Goal: Find specific page/section: Find specific page/section

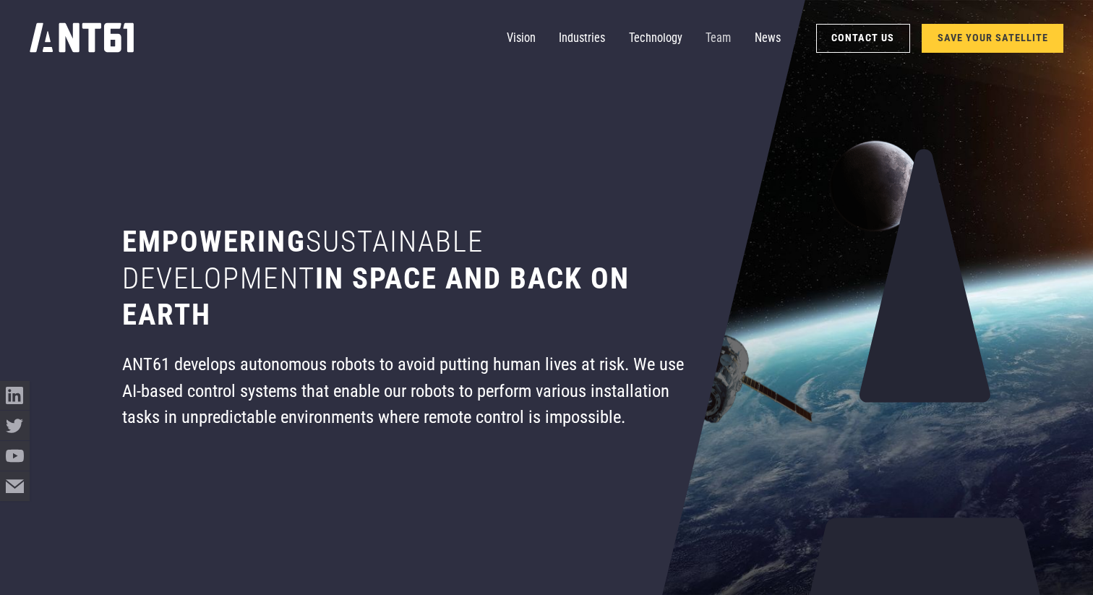
click at [716, 35] on link "Team" at bounding box center [718, 39] width 25 height 30
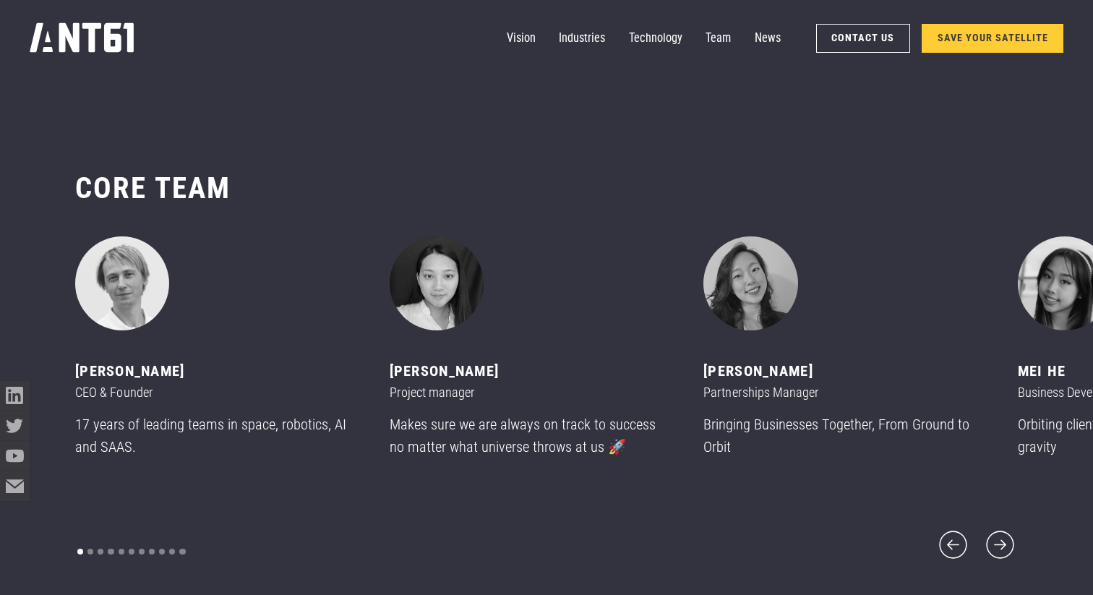
scroll to position [7090, 0]
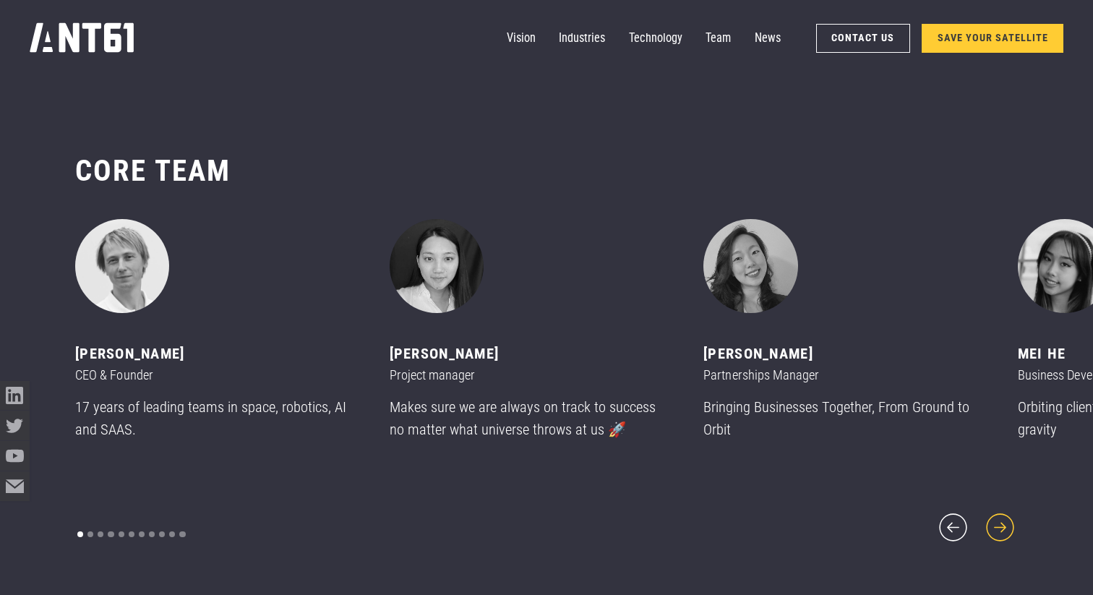
click at [994, 521] on icon "next slide" at bounding box center [1000, 527] width 35 height 35
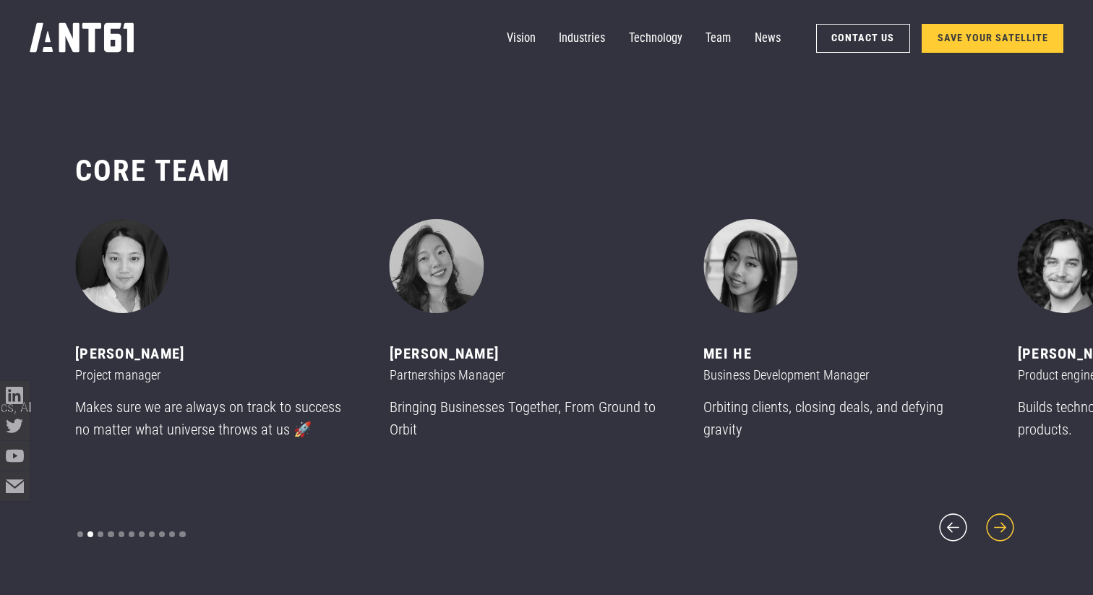
click at [1001, 518] on icon "next slide" at bounding box center [1000, 527] width 35 height 35
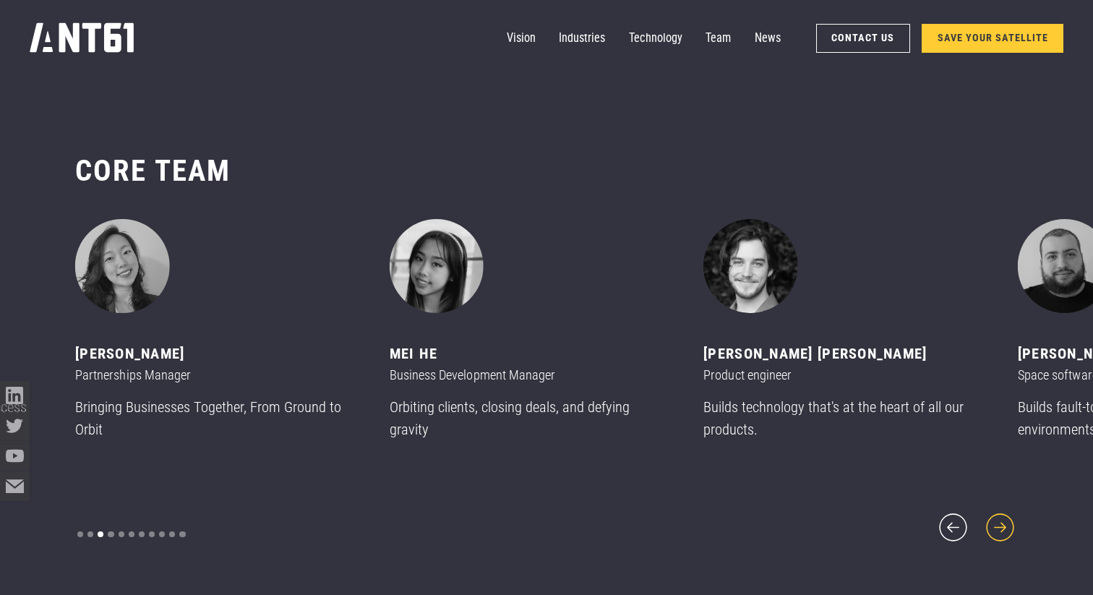
click at [1001, 518] on icon "next slide" at bounding box center [1000, 527] width 35 height 35
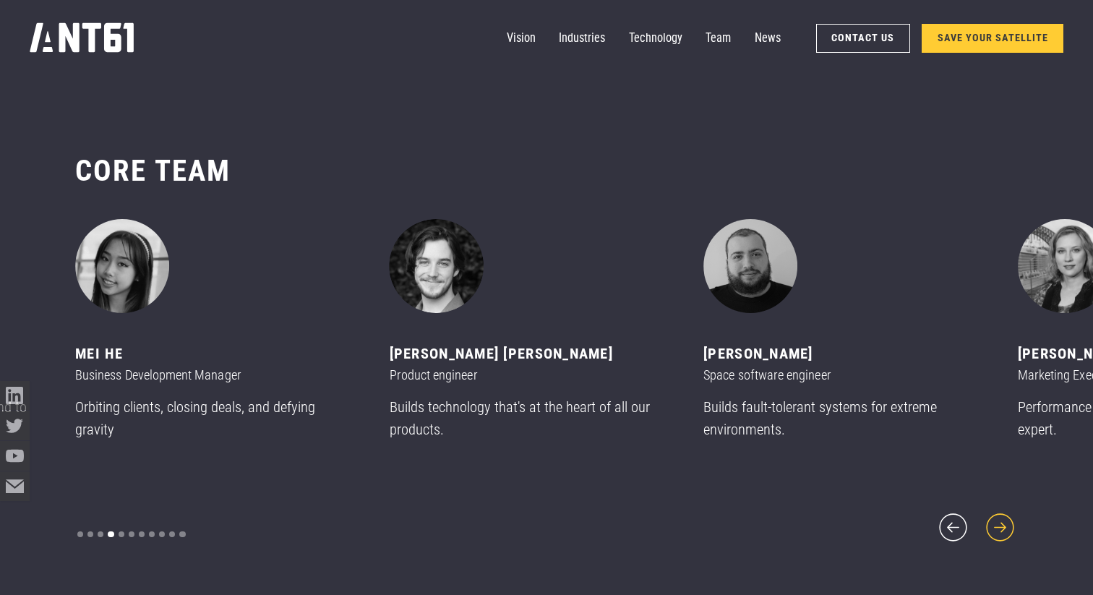
click at [1001, 518] on icon "next slide" at bounding box center [1000, 527] width 35 height 35
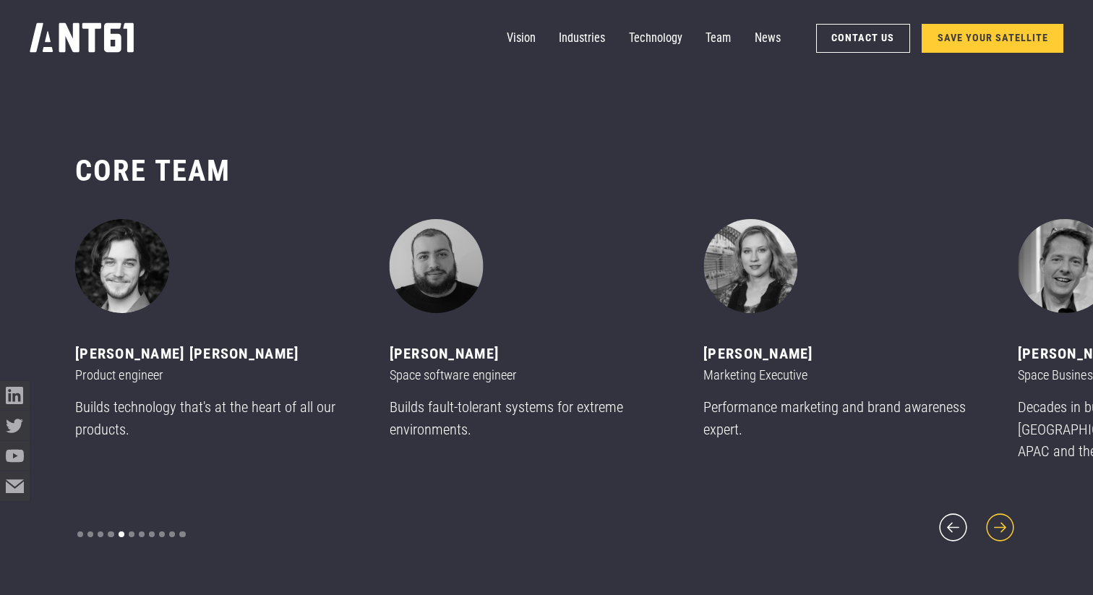
click at [1001, 518] on icon "next slide" at bounding box center [1000, 527] width 35 height 35
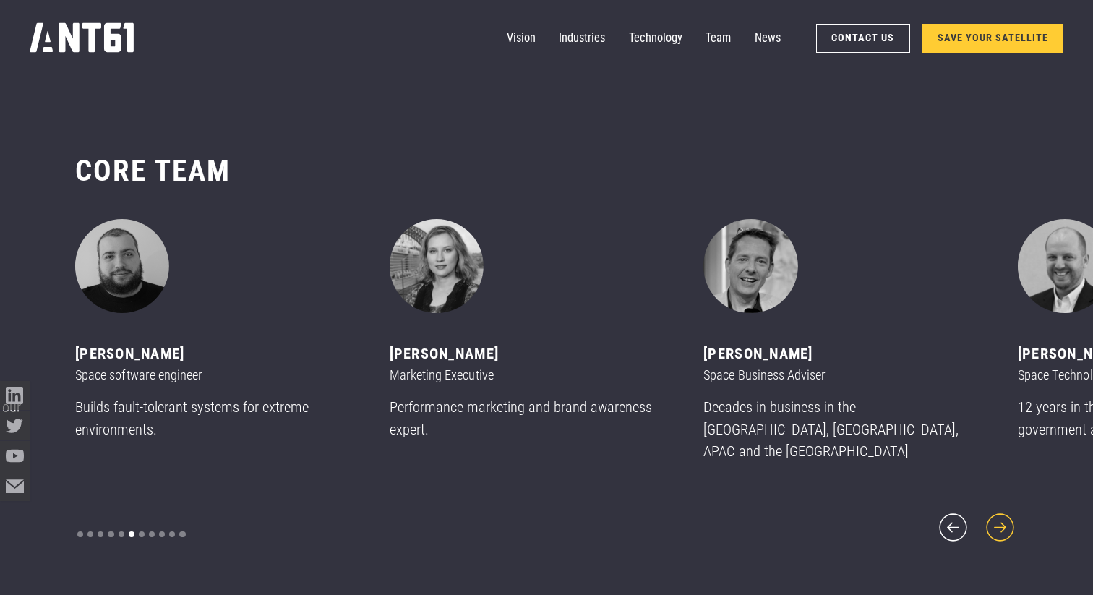
click at [1001, 518] on icon "next slide" at bounding box center [1000, 527] width 35 height 35
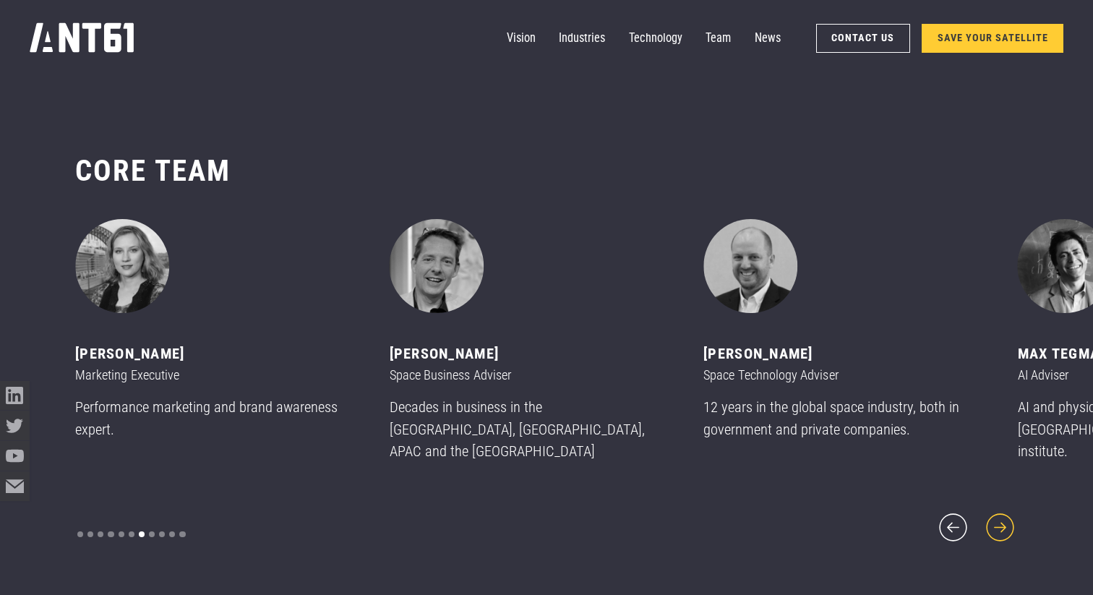
click at [1001, 518] on icon "next slide" at bounding box center [1000, 527] width 35 height 35
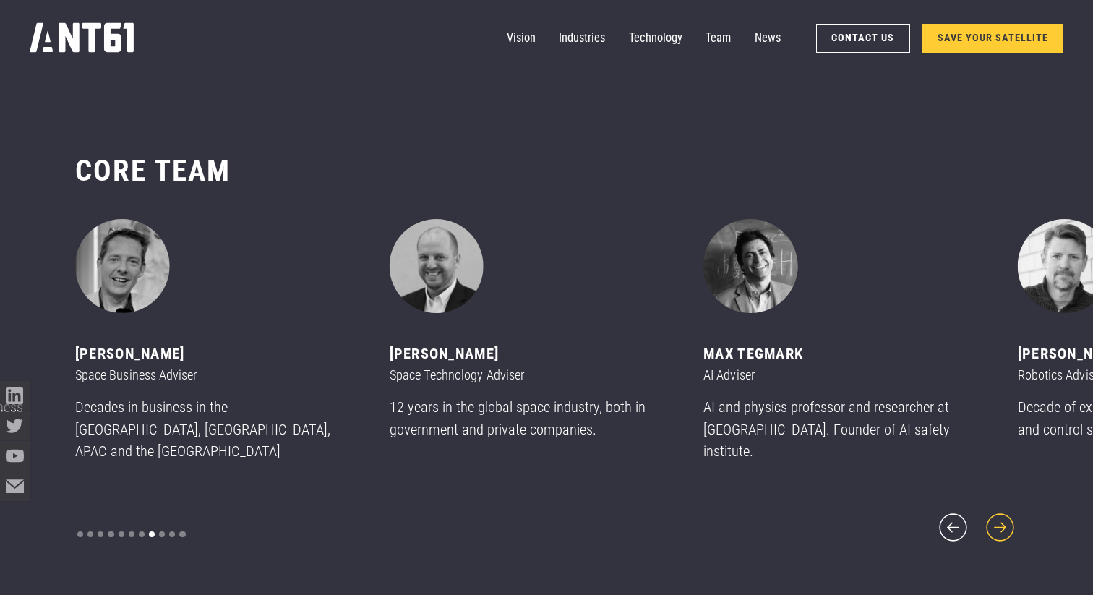
click at [1001, 518] on icon "next slide" at bounding box center [1000, 527] width 35 height 35
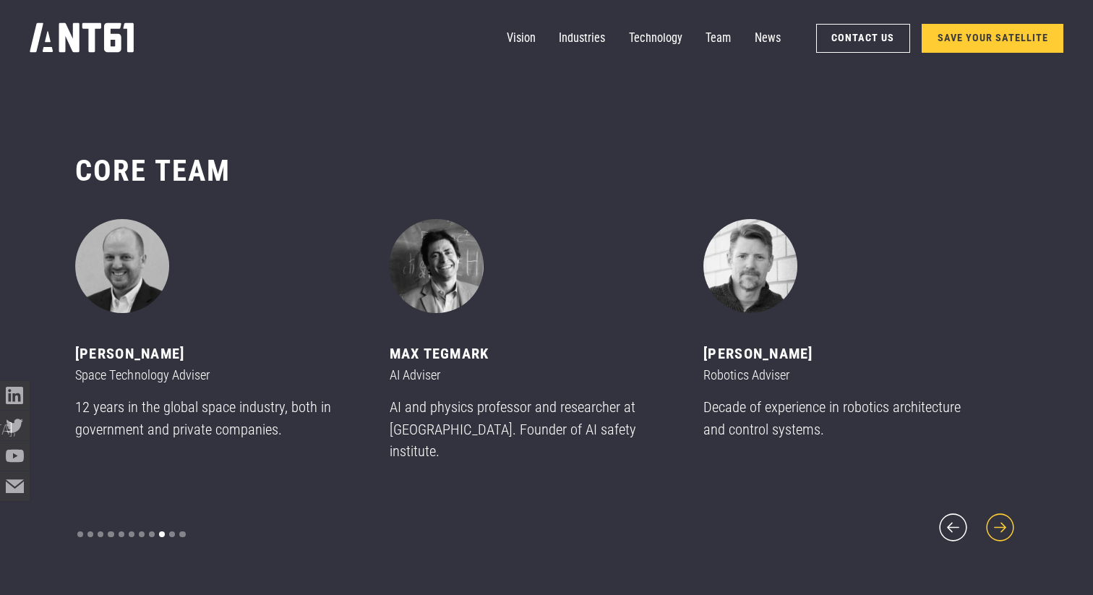
click at [1001, 518] on icon "next slide" at bounding box center [1000, 527] width 35 height 35
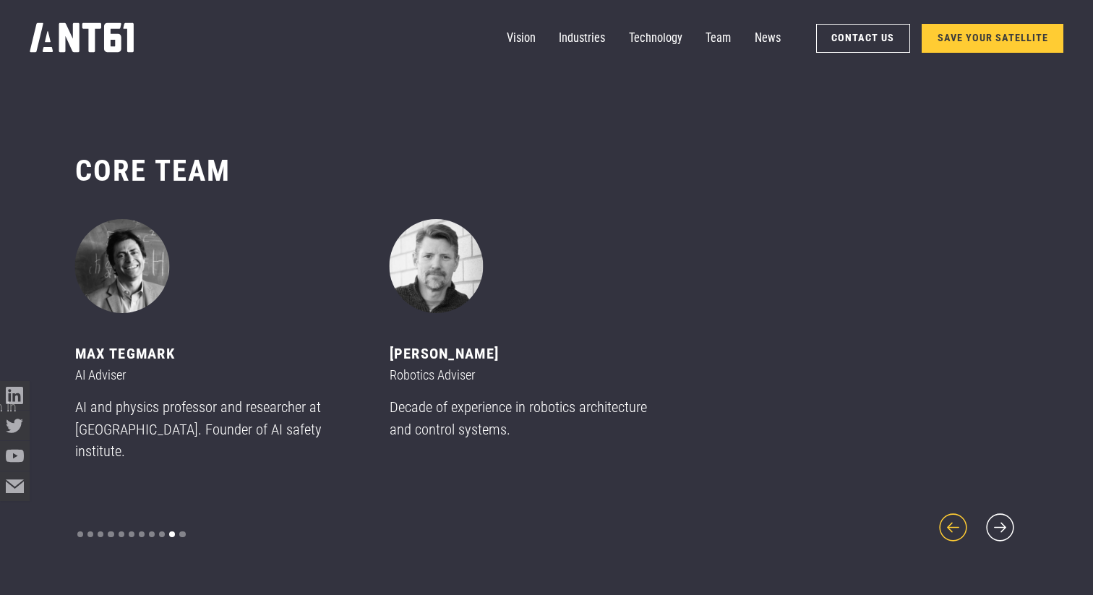
click at [948, 522] on icon "previous slide" at bounding box center [953, 527] width 35 height 35
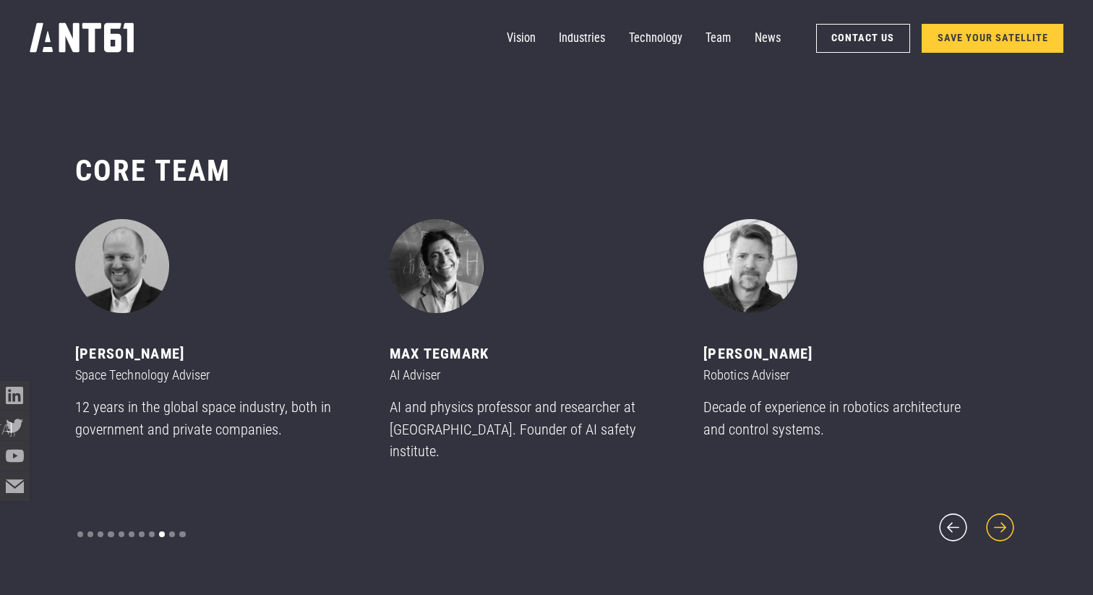
click at [1005, 518] on icon "next slide" at bounding box center [999, 526] width 27 height 27
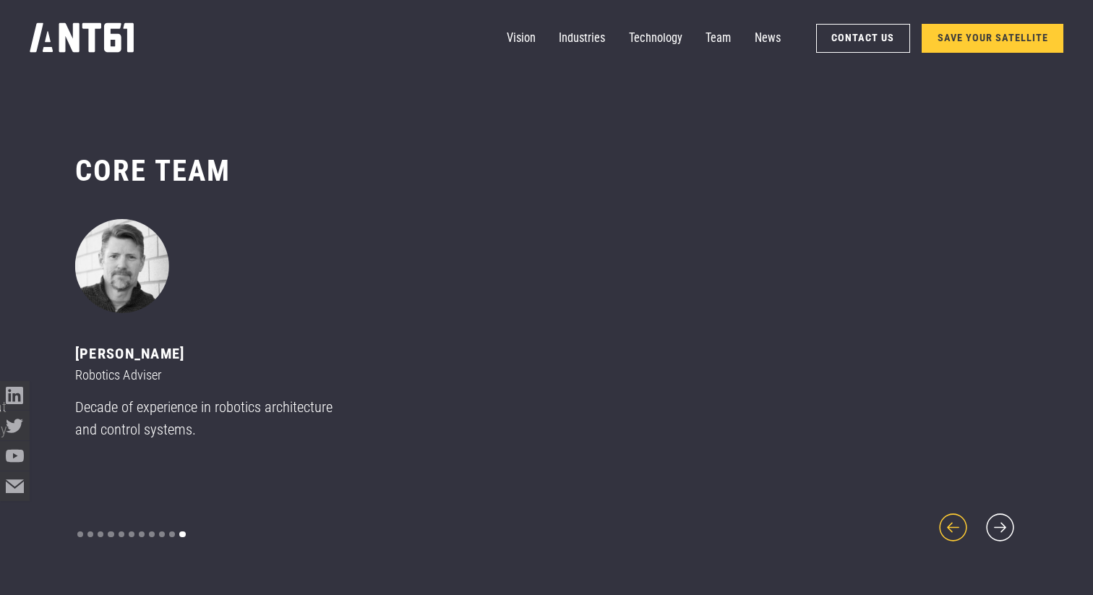
click at [954, 515] on icon "previous slide" at bounding box center [953, 527] width 35 height 35
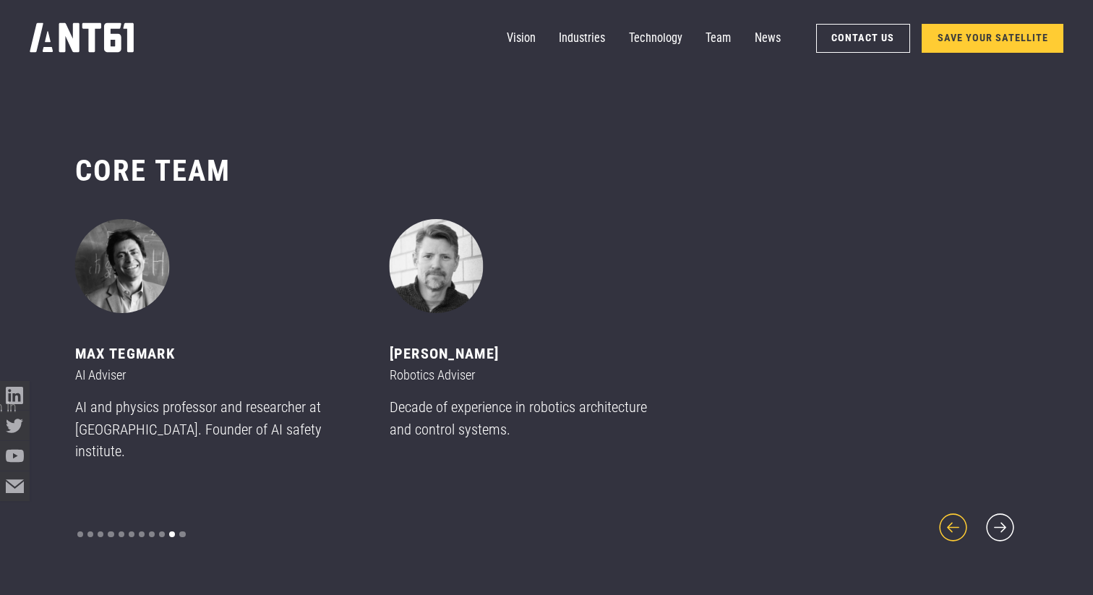
click at [954, 515] on icon "previous slide" at bounding box center [953, 527] width 35 height 35
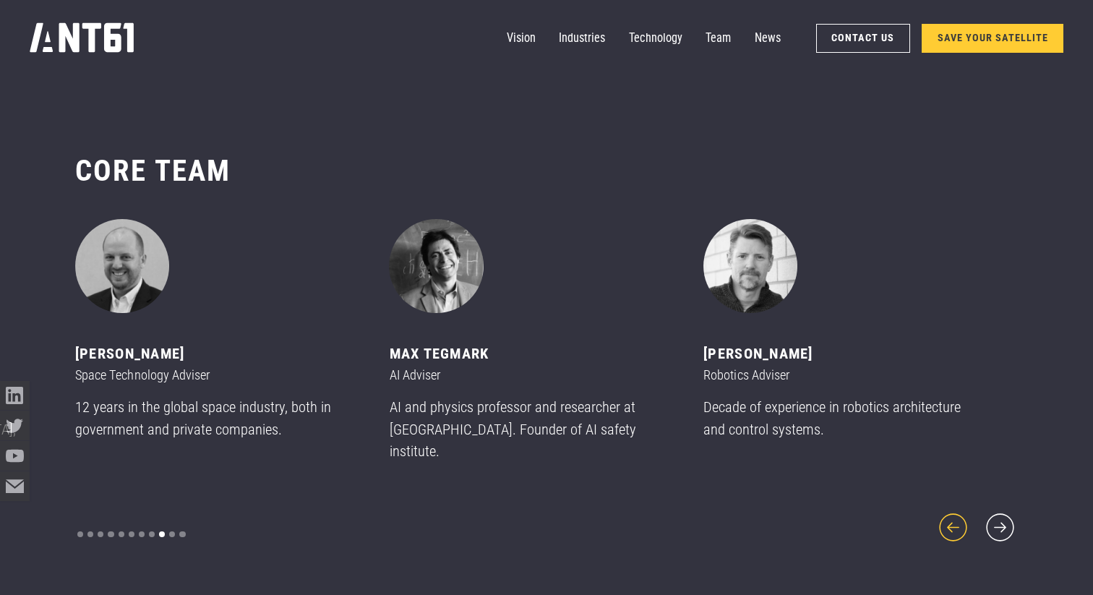
click at [954, 515] on icon "previous slide" at bounding box center [953, 527] width 35 height 35
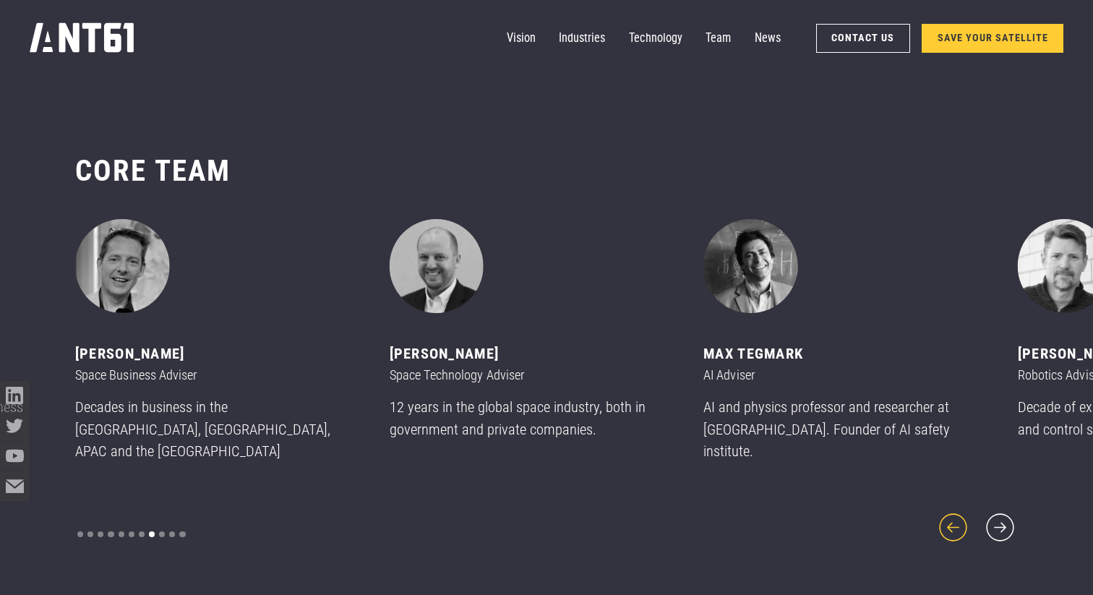
click at [954, 515] on icon "previous slide" at bounding box center [953, 527] width 35 height 35
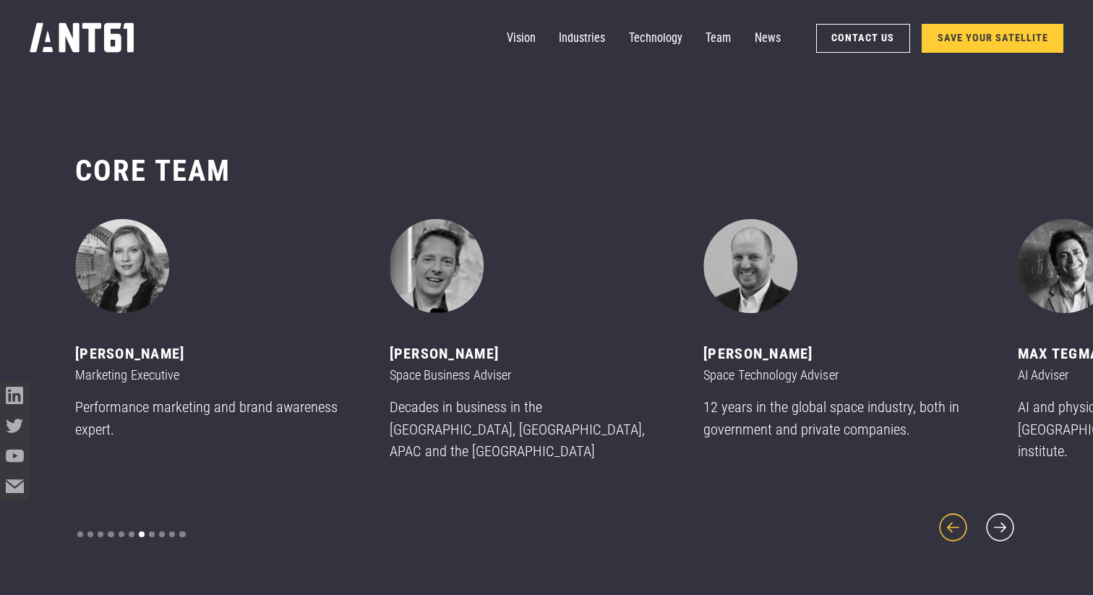
click at [954, 515] on icon "previous slide" at bounding box center [953, 527] width 35 height 35
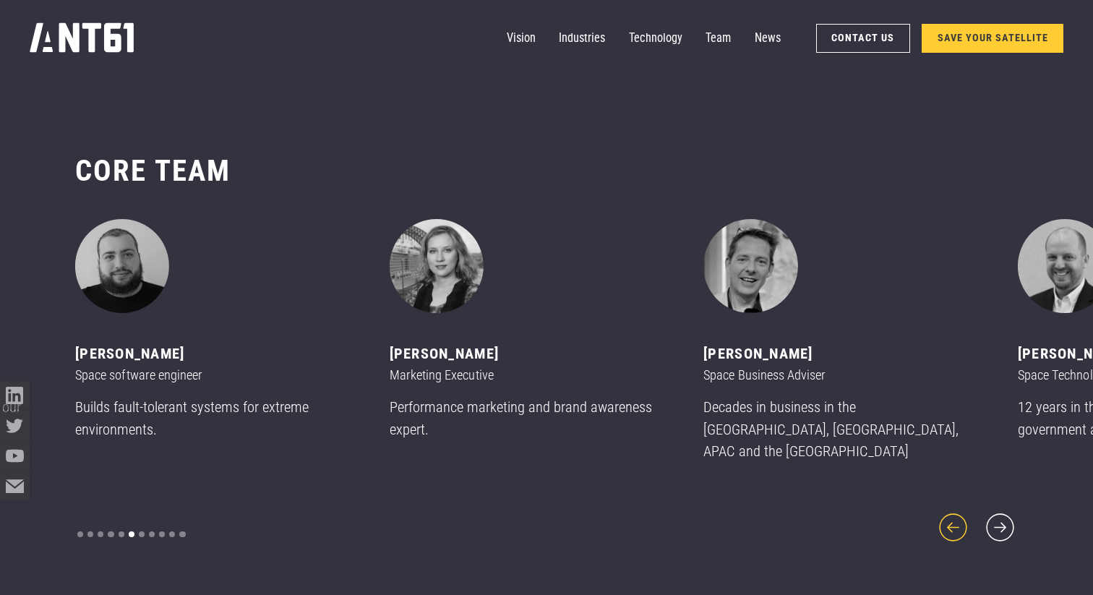
click at [954, 515] on icon "previous slide" at bounding box center [953, 527] width 35 height 35
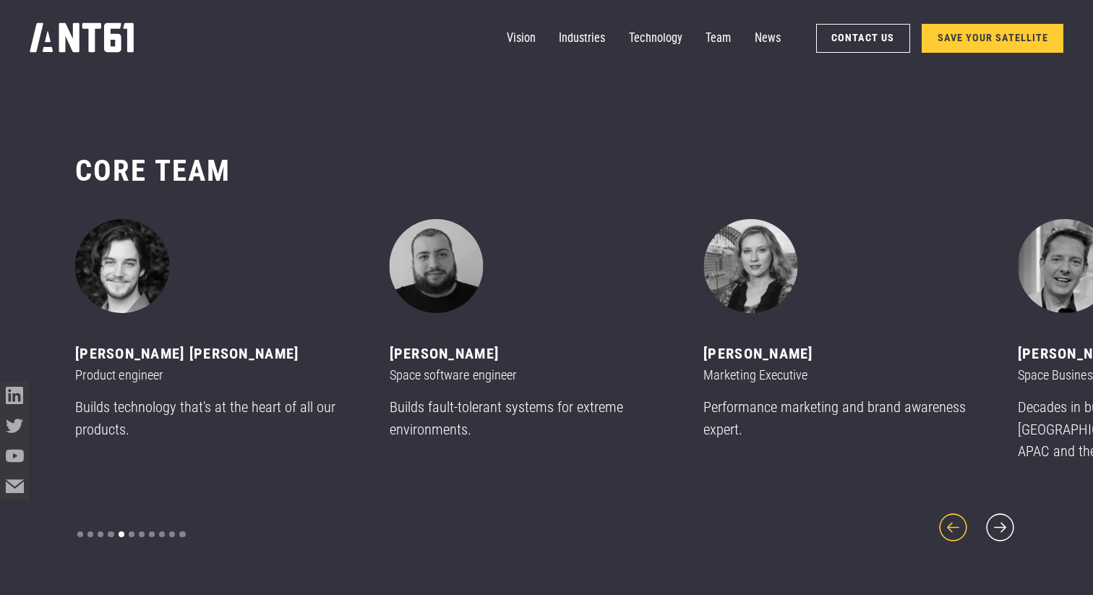
click at [954, 515] on icon "previous slide" at bounding box center [953, 527] width 35 height 35
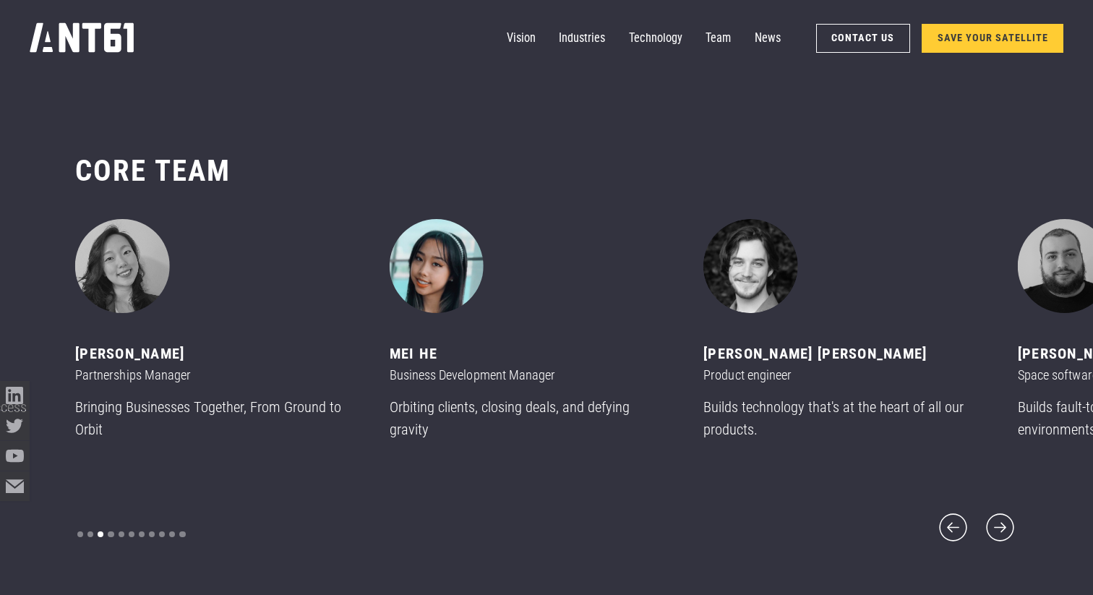
click at [445, 294] on img "4 of 11" at bounding box center [437, 266] width 94 height 94
click at [952, 522] on icon "previous slide" at bounding box center [953, 527] width 35 height 35
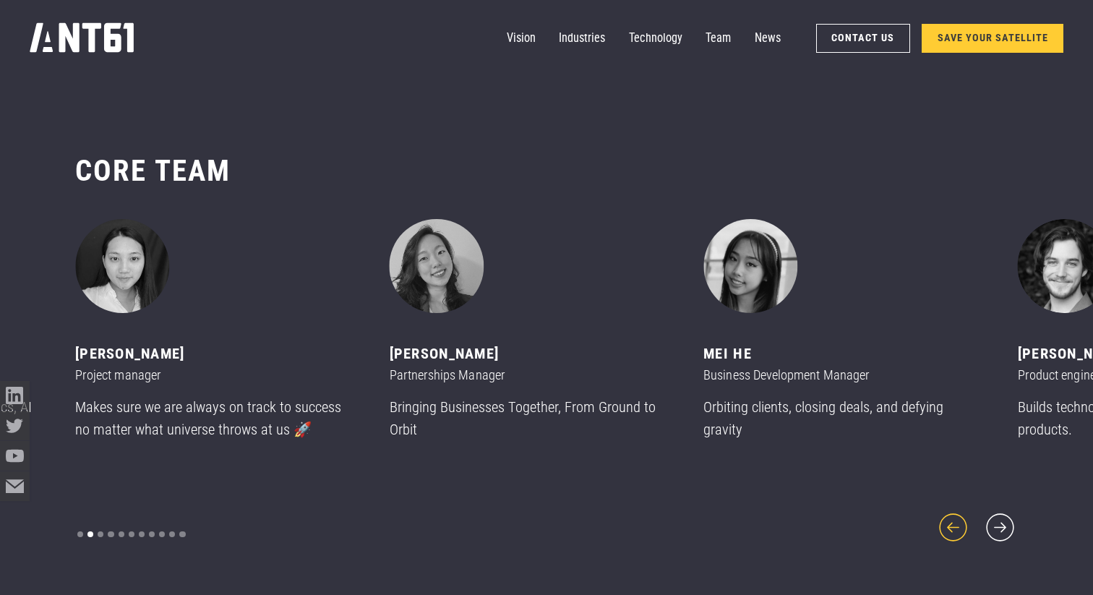
click at [952, 522] on icon "previous slide" at bounding box center [953, 527] width 35 height 35
